Goal: Information Seeking & Learning: Understand process/instructions

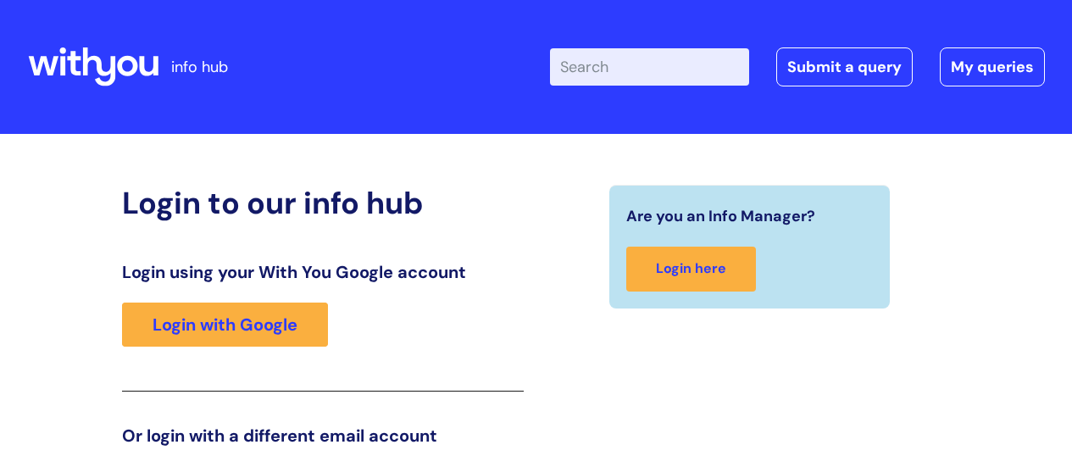
scroll to position [259, 0]
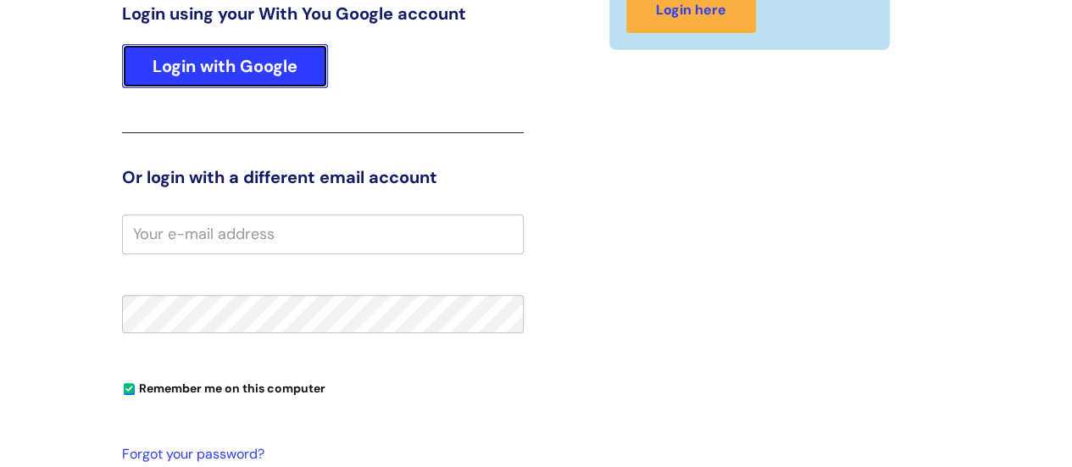
click at [275, 74] on link "Login with Google" at bounding box center [225, 66] width 206 height 44
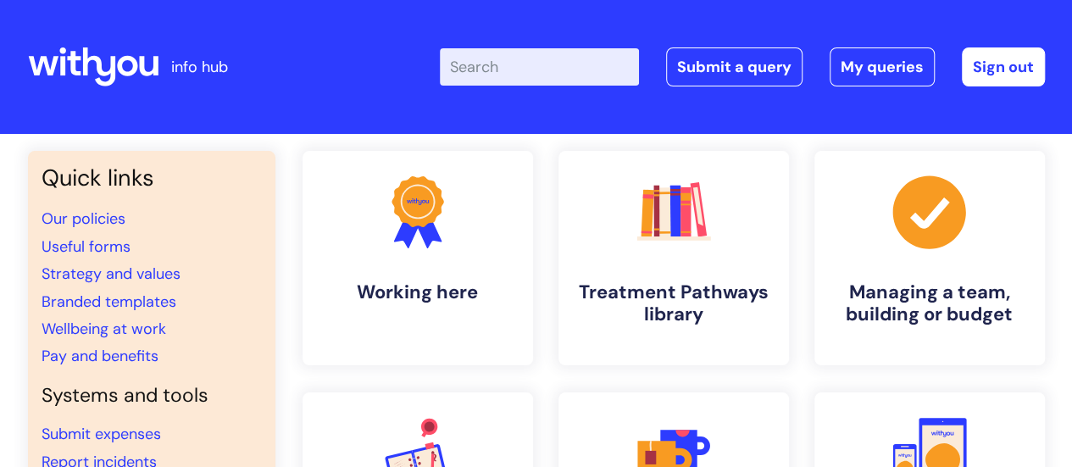
click at [532, 72] on input "Enter your search term here..." at bounding box center [539, 66] width 199 height 37
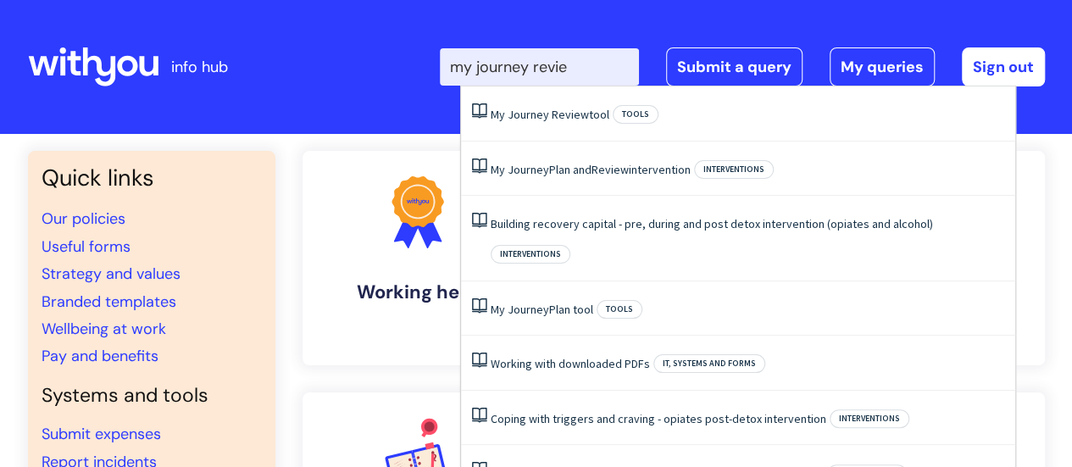
type input "my journey review"
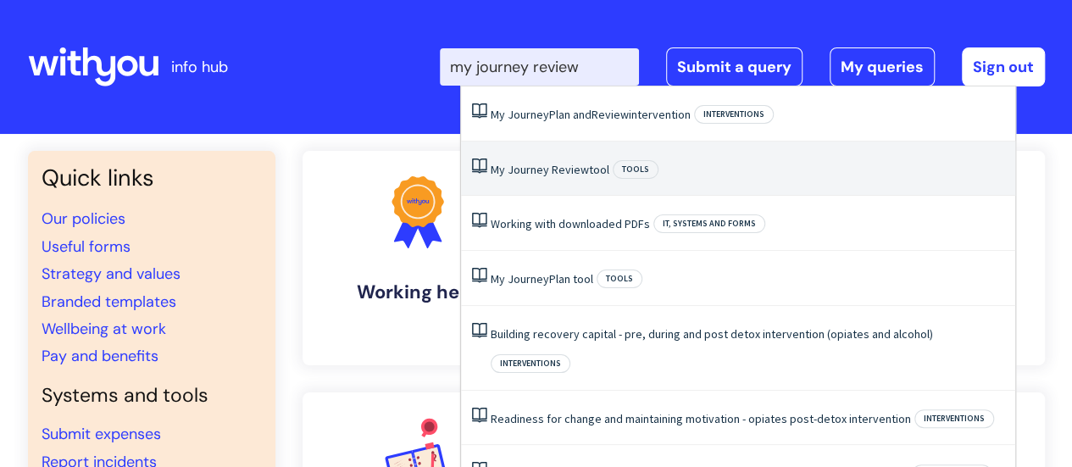
click at [551, 177] on li "My Journey Review tool Tools" at bounding box center [738, 169] width 554 height 55
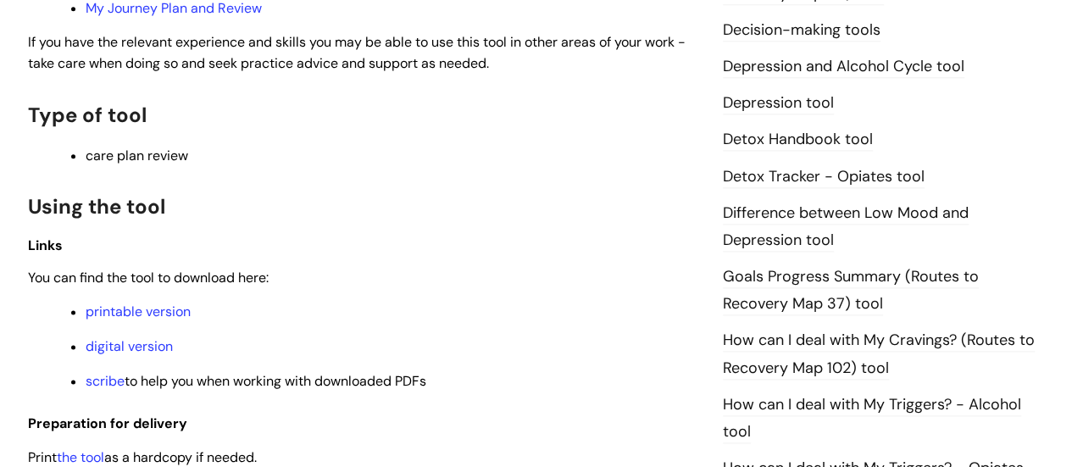
scroll to position [966, 0]
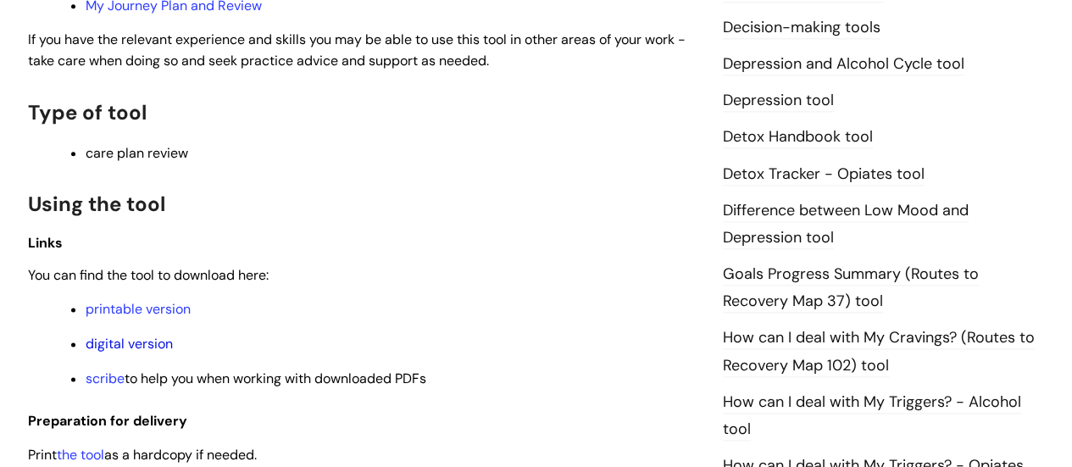
click at [132, 342] on link "digital version" at bounding box center [129, 344] width 87 height 18
